Goal: Obtain resource: Download file/media

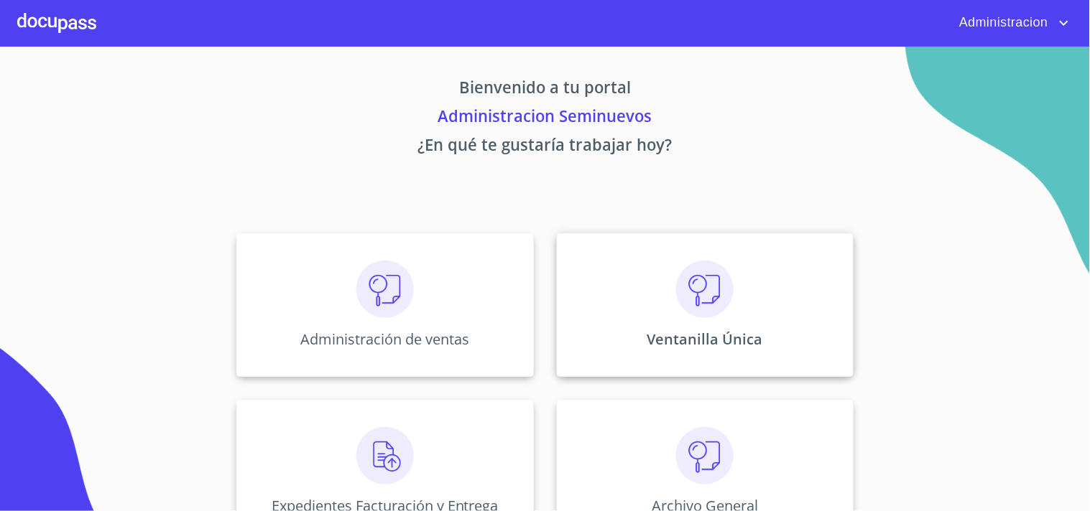
click at [711, 291] on img at bounding box center [704, 289] width 57 height 57
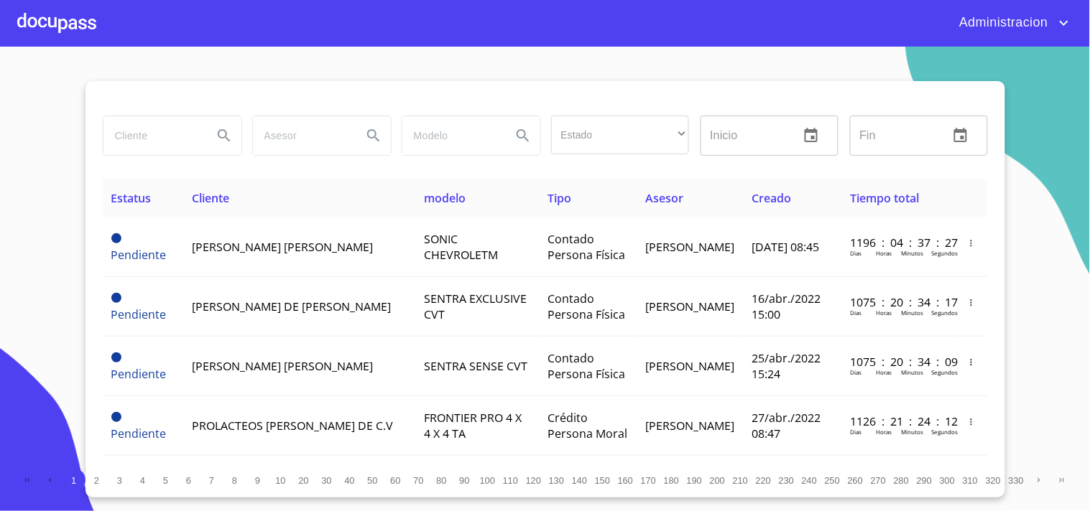
click at [154, 134] on input "search" at bounding box center [152, 135] width 98 height 39
type input "r"
type input "[PERSON_NAME] DE [PERSON_NAME]"
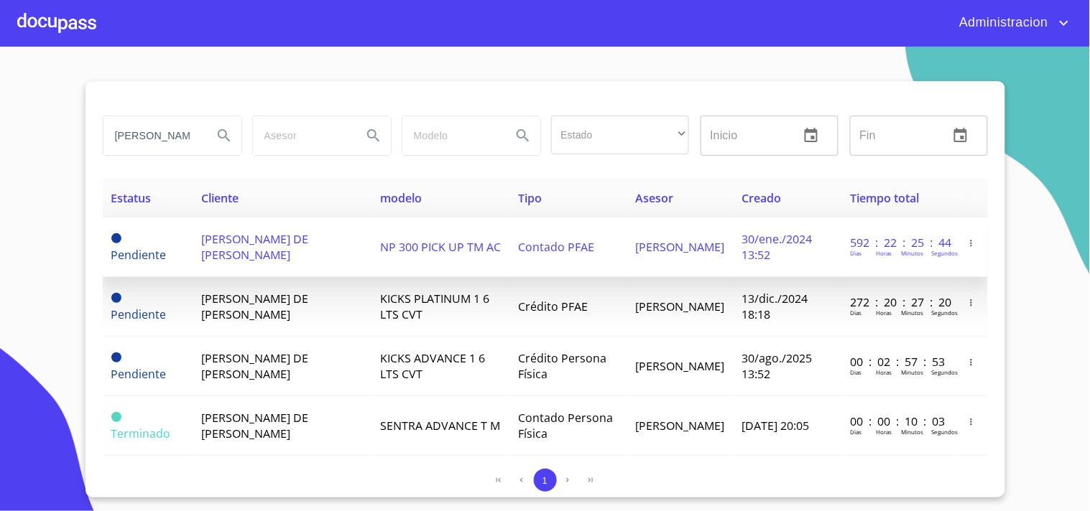
scroll to position [20, 0]
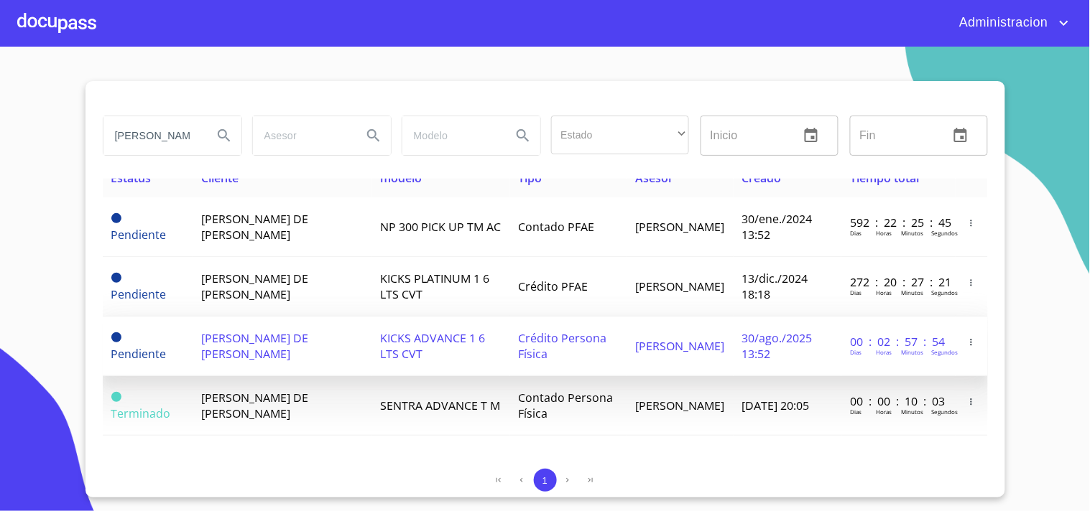
click at [345, 353] on td "[PERSON_NAME] DE [PERSON_NAME]" at bounding box center [282, 347] width 179 height 60
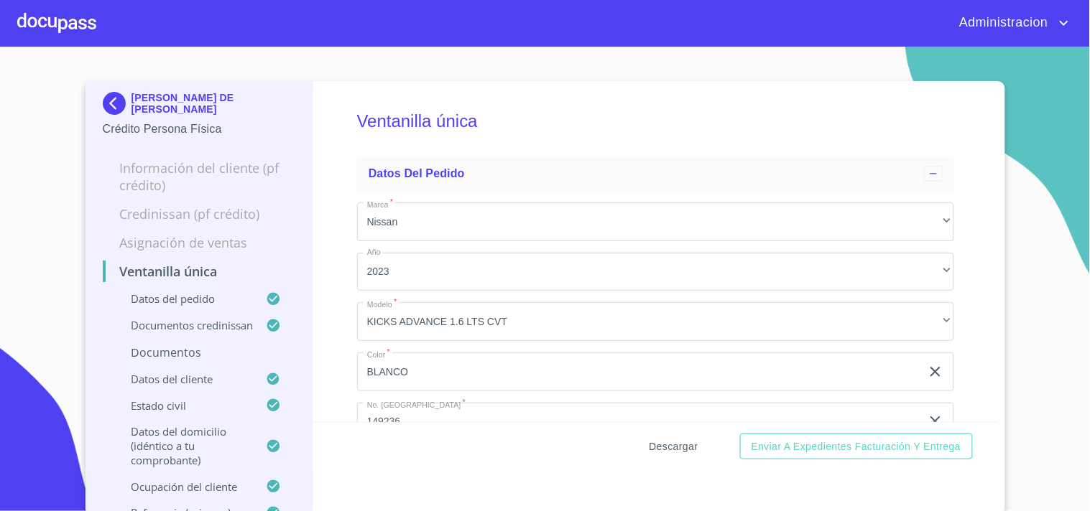
click at [662, 435] on button "Descargar" at bounding box center [674, 447] width 60 height 27
